Goal: Task Accomplishment & Management: Use online tool/utility

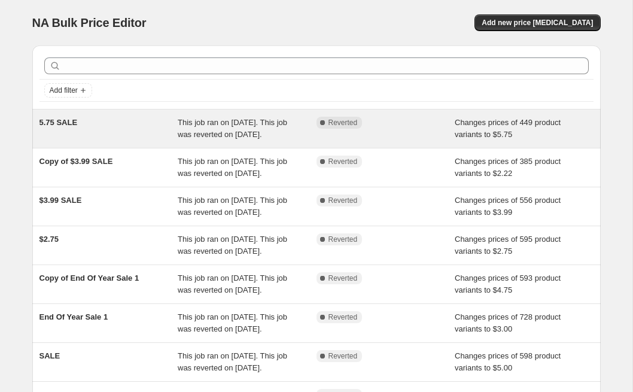
click at [400, 141] on div "Complete Reverted" at bounding box center [385, 129] width 139 height 24
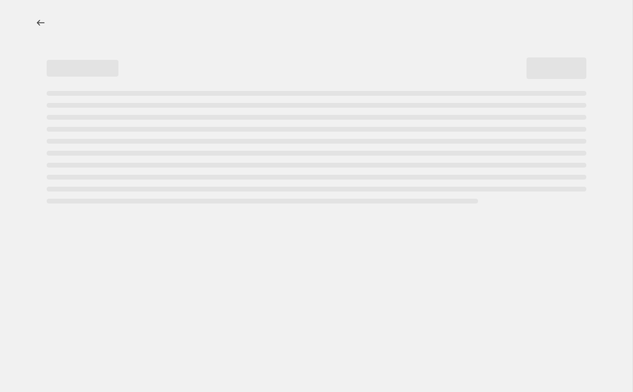
select select "remove"
select select "vendor"
select select "inventory_quantity"
select select "not_equal"
select select "product_status"
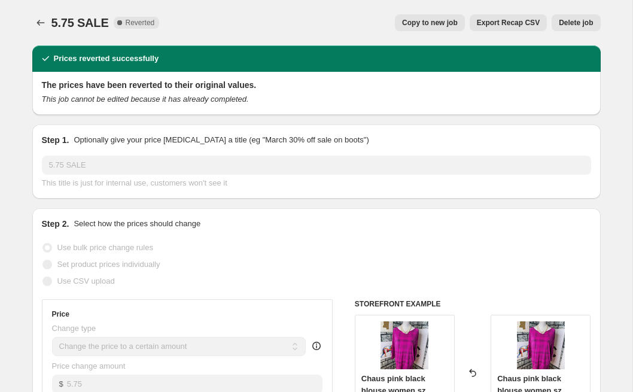
click at [417, 23] on span "Copy to new job" at bounding box center [430, 23] width 56 height 10
select select "remove"
select select "vendor"
select select "inventory_quantity"
select select "not_equal"
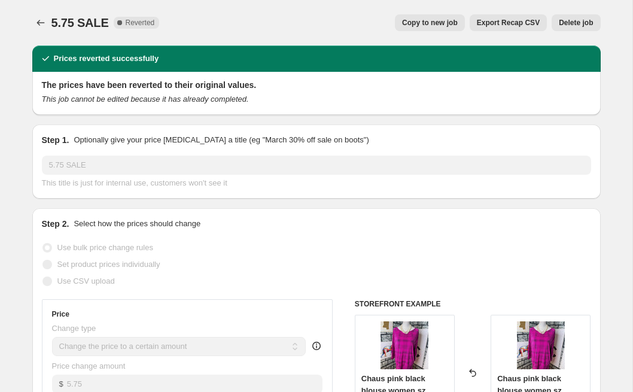
select select "product_status"
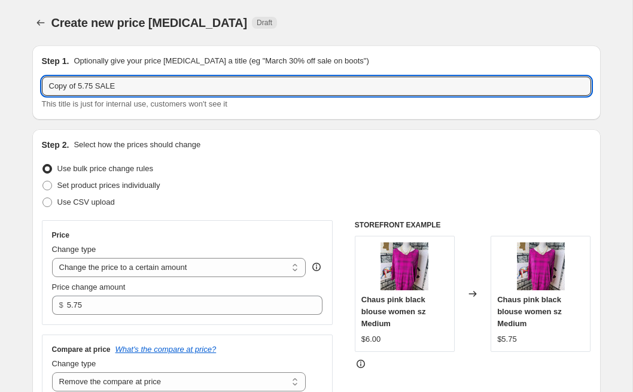
drag, startPoint x: 133, startPoint y: 93, endPoint x: 28, endPoint y: 74, distance: 107.7
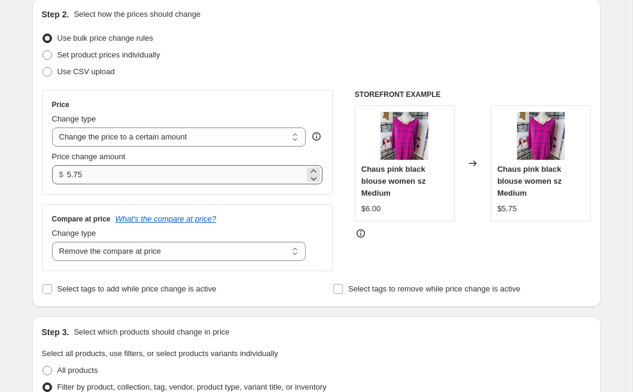
scroll to position [160, 0]
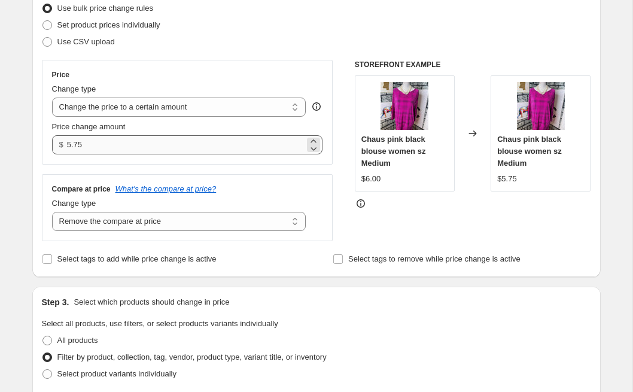
type input "$2 SALE"
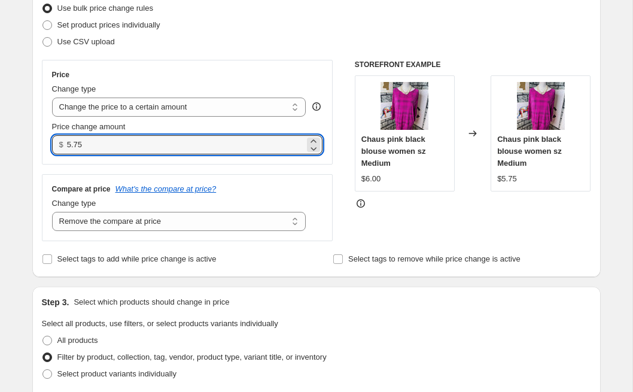
drag, startPoint x: 102, startPoint y: 147, endPoint x: 63, endPoint y: 143, distance: 38.5
click at [63, 143] on div "$ 5.75" at bounding box center [187, 144] width 271 height 19
type input "2.00"
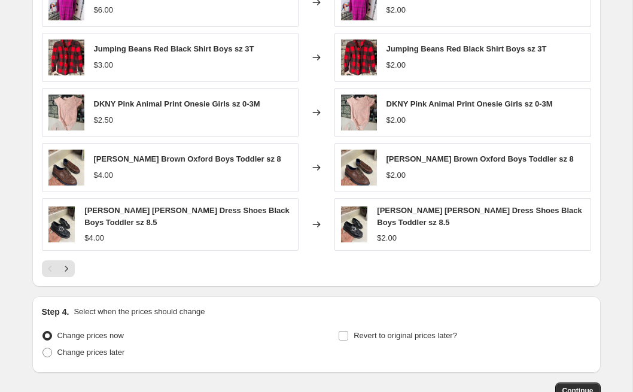
scroll to position [884, 0]
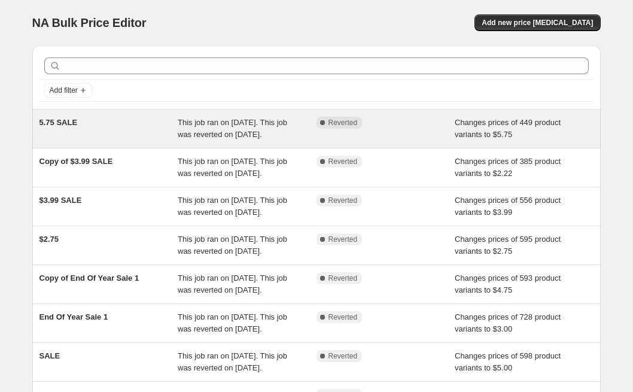
click at [205, 136] on span "This job ran on [DATE]. This job was reverted on [DATE]." at bounding box center [232, 128] width 109 height 21
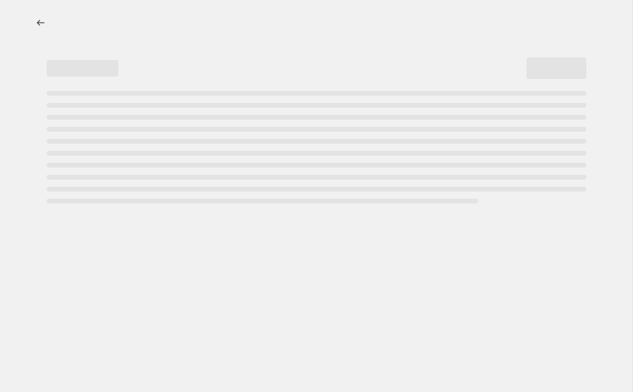
select select "remove"
select select "vendor"
select select "inventory_quantity"
select select "not_equal"
select select "product_status"
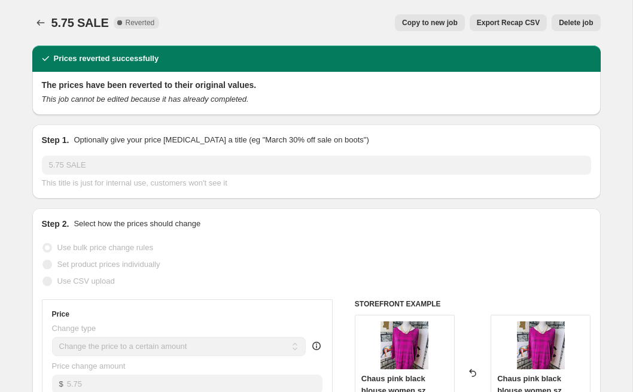
click at [437, 18] on button "Copy to new job" at bounding box center [430, 22] width 70 height 17
select select "remove"
select select "vendor"
select select "inventory_quantity"
select select "not_equal"
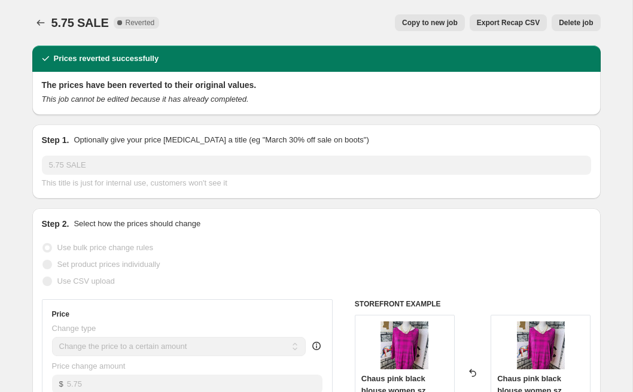
select select "product_status"
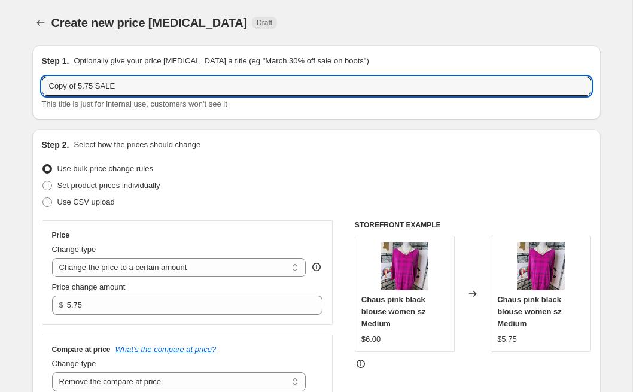
drag, startPoint x: 130, startPoint y: 86, endPoint x: 29, endPoint y: 57, distance: 104.4
type input "4"
type input "2 sale"
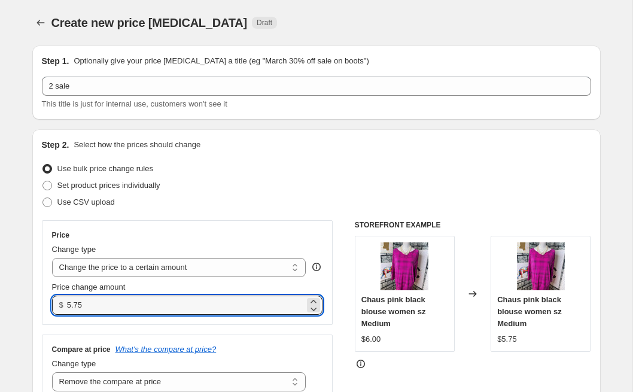
drag, startPoint x: 113, startPoint y: 308, endPoint x: 42, endPoint y: 292, distance: 73.0
click at [42, 292] on div "Price Change type Change the price to a certain amount Change the price by a ce…" at bounding box center [187, 272] width 291 height 105
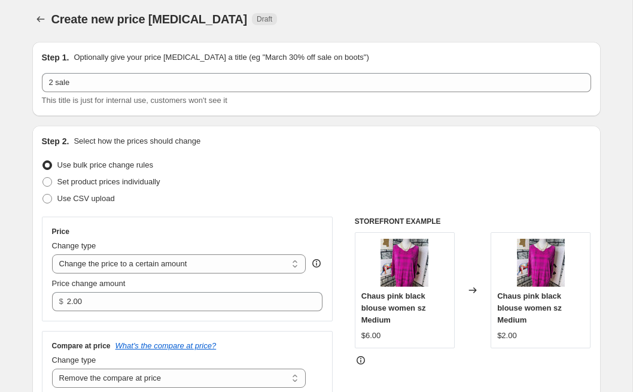
scroll to position [2, 0]
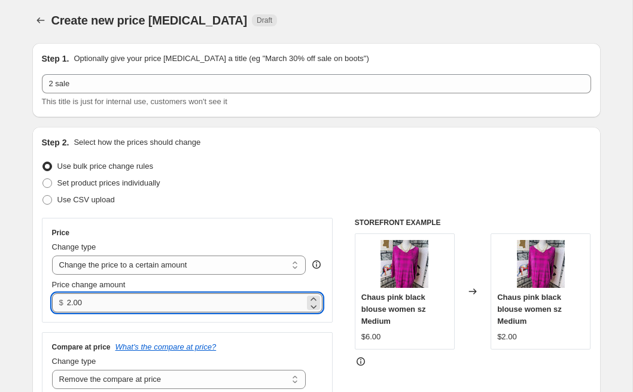
click at [87, 303] on input "2.00" at bounding box center [186, 302] width 238 height 19
type input "2.22"
click at [36, 267] on div "Step 2. Select how the prices should change Use bulk price change rules Set pro…" at bounding box center [316, 281] width 568 height 308
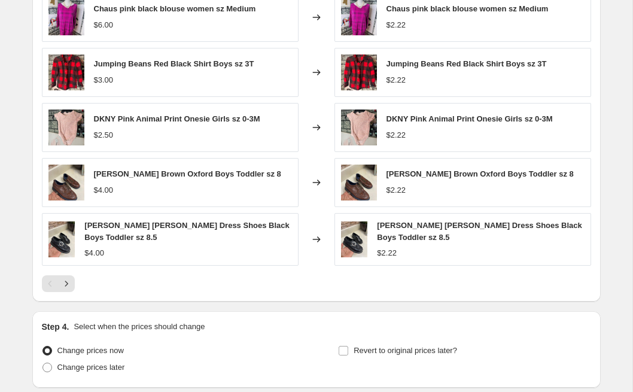
scroll to position [884, 0]
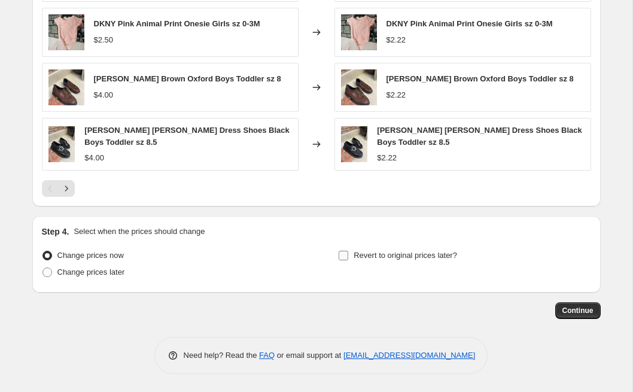
click at [344, 257] on input "Revert to original prices later?" at bounding box center [344, 256] width 10 height 10
checkbox input "true"
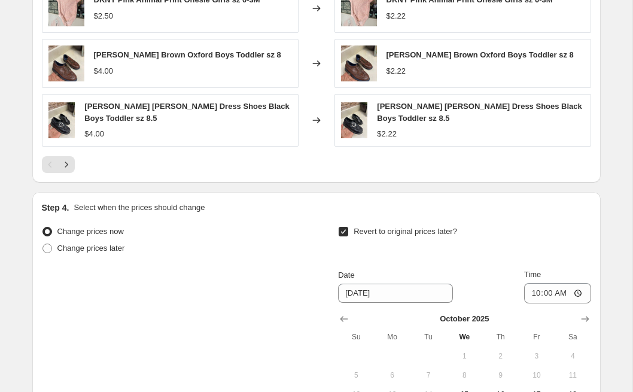
scroll to position [1023, 0]
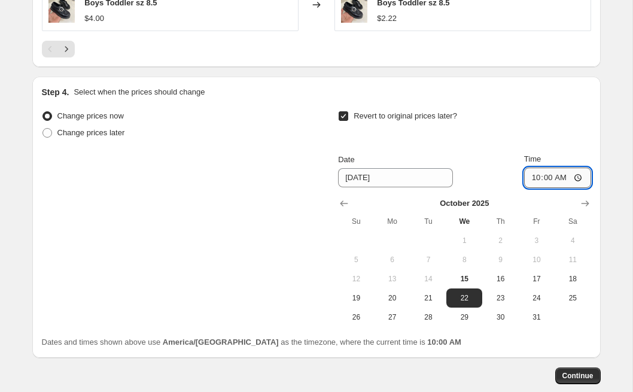
click at [534, 177] on input "10:00" at bounding box center [557, 178] width 67 height 20
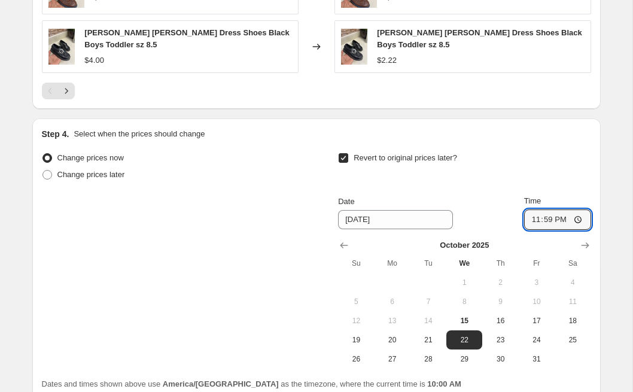
scroll to position [982, 0]
click at [533, 219] on input "23:59" at bounding box center [557, 219] width 67 height 20
click at [546, 218] on input "13:59" at bounding box center [557, 219] width 67 height 20
type input "13:00"
click at [552, 177] on div "Revert to original prices later?" at bounding box center [464, 167] width 252 height 36
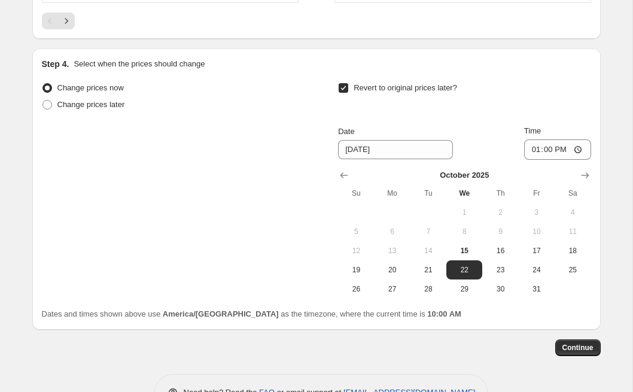
scroll to position [999, 0]
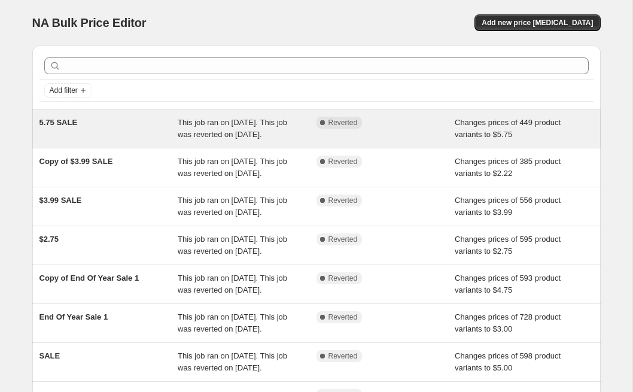
click at [427, 129] on div "Complete Reverted" at bounding box center [385, 129] width 139 height 24
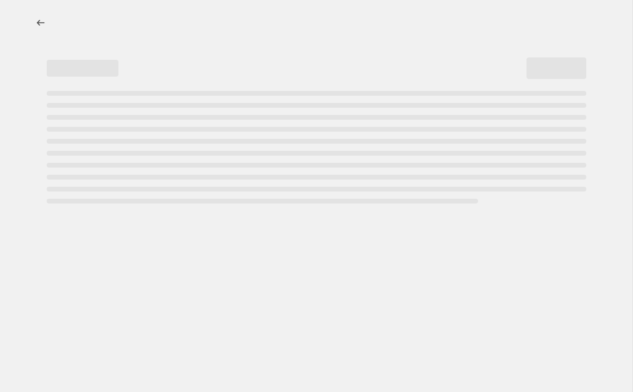
select select "remove"
select select "vendor"
select select "inventory_quantity"
select select "not_equal"
select select "product_status"
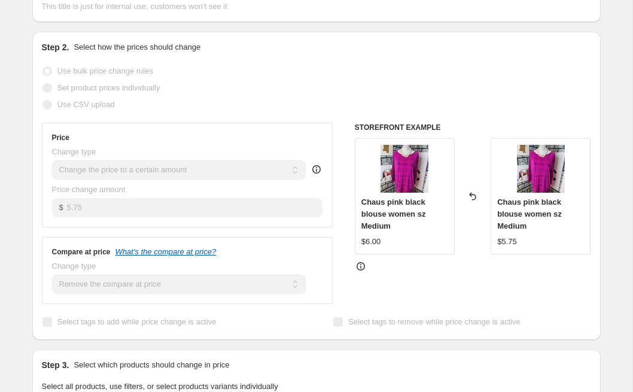
scroll to position [20, 0]
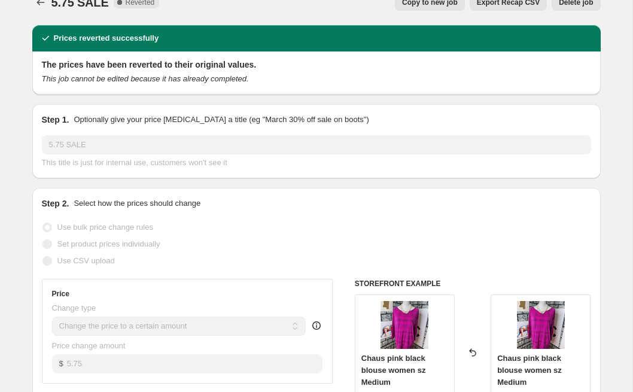
click at [418, 2] on span "Copy to new job" at bounding box center [430, 3] width 56 height 10
select select "remove"
select select "vendor"
select select "inventory_quantity"
select select "not_equal"
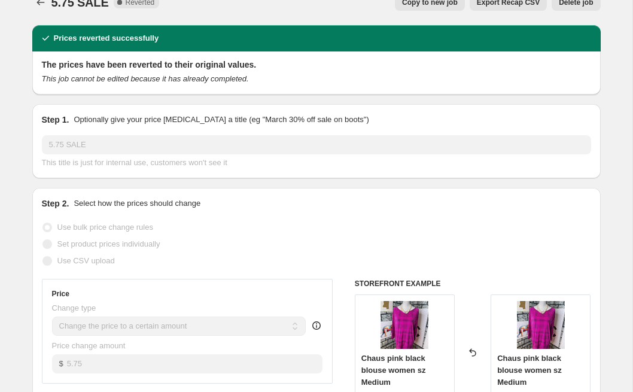
select select "product_status"
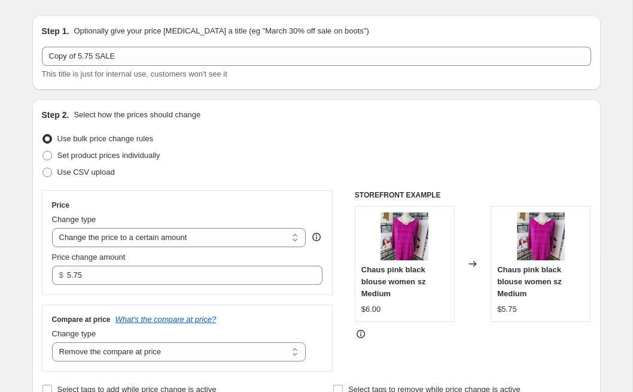
scroll to position [78, 0]
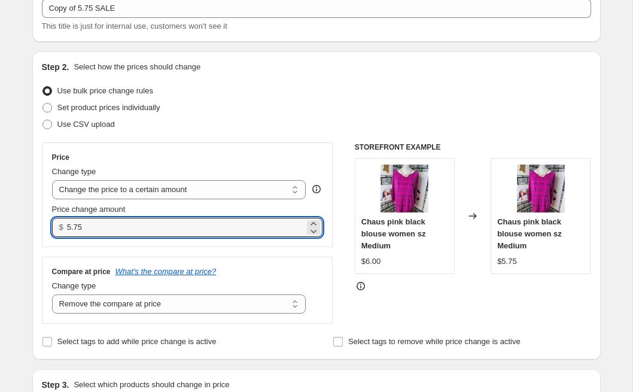
drag, startPoint x: 89, startPoint y: 230, endPoint x: 53, endPoint y: 220, distance: 37.3
click at [53, 220] on div "$ 5.75" at bounding box center [187, 227] width 271 height 19
type input "2.00"
click at [37, 208] on div "Step 2. Select how the prices should change Use bulk price change rules Set pro…" at bounding box center [316, 205] width 568 height 308
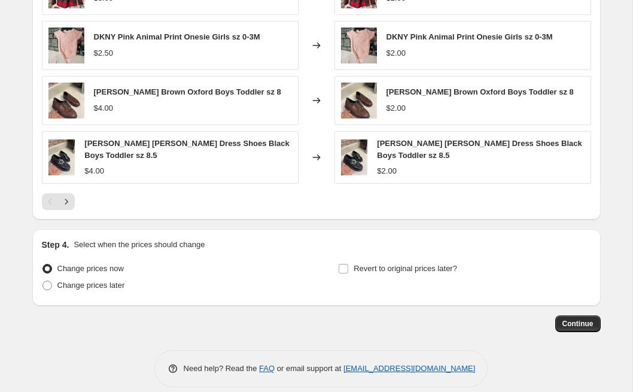
scroll to position [884, 0]
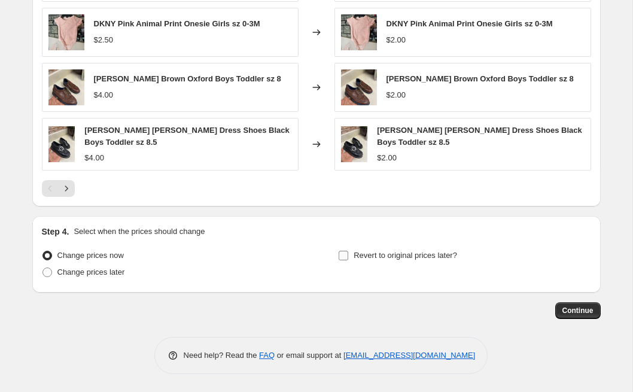
click at [342, 254] on input "Revert to original prices later?" at bounding box center [344, 256] width 10 height 10
checkbox input "true"
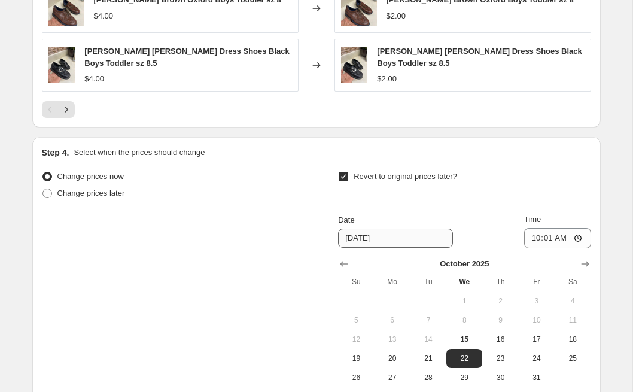
scroll to position [999, 0]
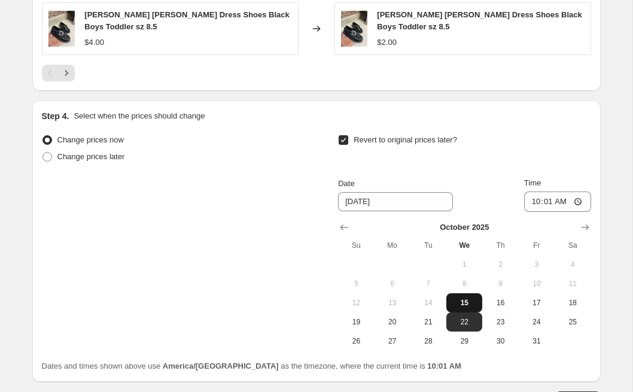
click at [468, 302] on span "15" at bounding box center [464, 303] width 26 height 10
type input "[DATE]"
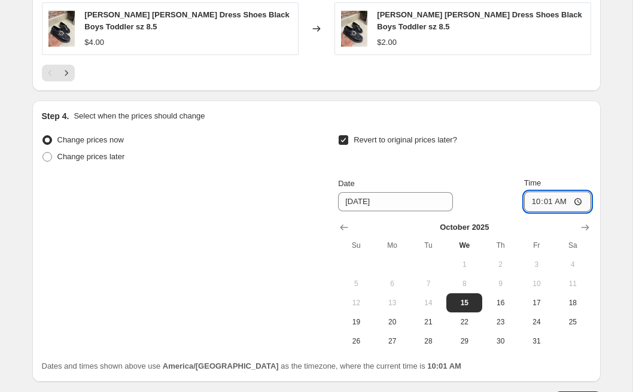
click at [534, 200] on input "10:01" at bounding box center [557, 201] width 67 height 20
click at [532, 200] on input "02:00" at bounding box center [557, 201] width 67 height 20
click at [559, 203] on input "01:00" at bounding box center [557, 201] width 67 height 20
type input "13:00"
click at [542, 153] on div "Revert to original prices later?" at bounding box center [464, 150] width 252 height 36
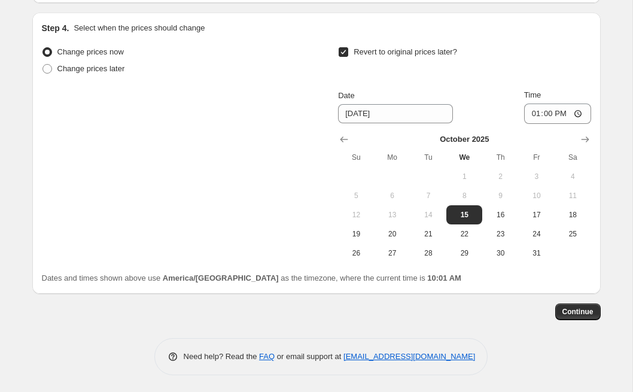
scroll to position [1088, 0]
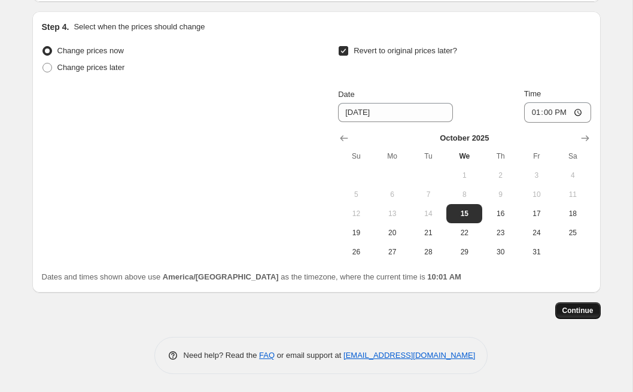
click at [571, 311] on span "Continue" at bounding box center [577, 311] width 31 height 10
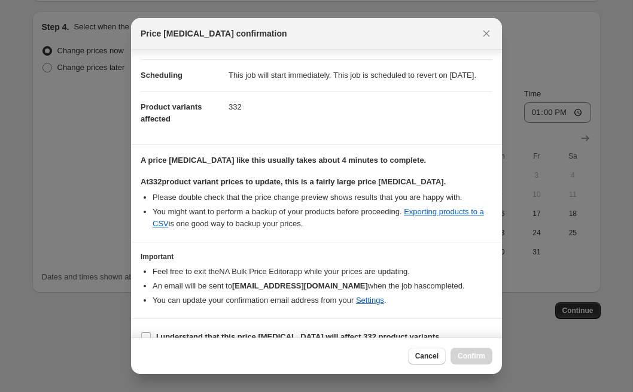
scroll to position [116, 0]
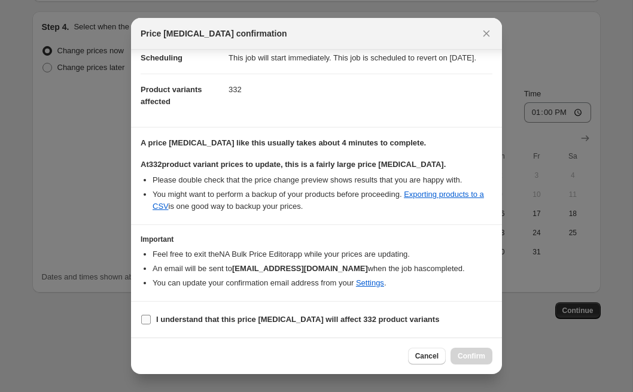
click at [294, 315] on b "I understand that this price [MEDICAL_DATA] will affect 332 product variants" at bounding box center [297, 319] width 283 height 9
click at [151, 315] on input "I understand that this price [MEDICAL_DATA] will affect 332 product variants" at bounding box center [146, 320] width 10 height 10
checkbox input "true"
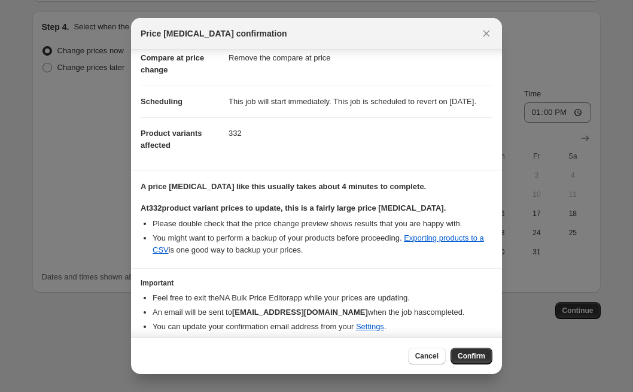
scroll to position [60, 0]
click at [476, 355] on span "Confirm" at bounding box center [472, 356] width 28 height 10
